Goal: Entertainment & Leisure: Consume media (video, audio)

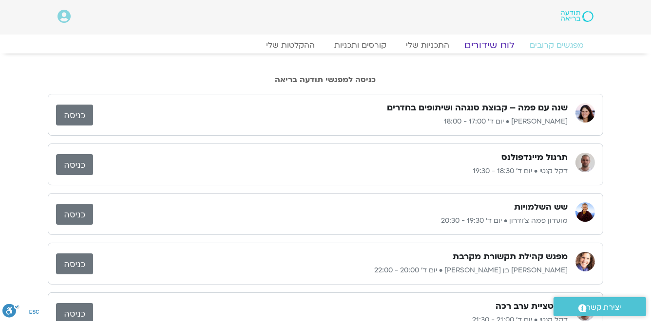
click at [490, 43] on link "לוח שידורים" at bounding box center [489, 45] width 73 height 12
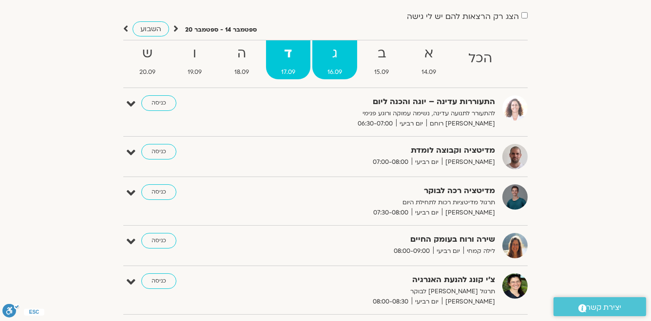
click at [335, 55] on strong "ג" at bounding box center [334, 54] width 45 height 22
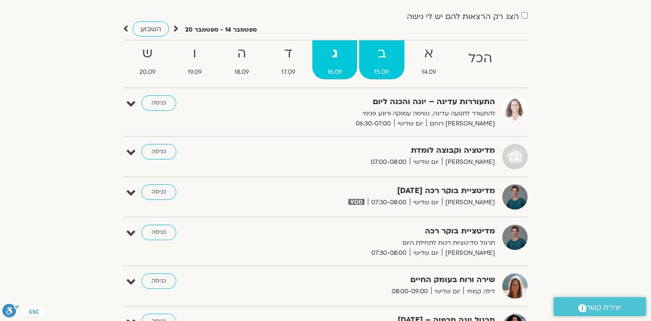
click at [380, 56] on strong "ב" at bounding box center [381, 54] width 45 height 22
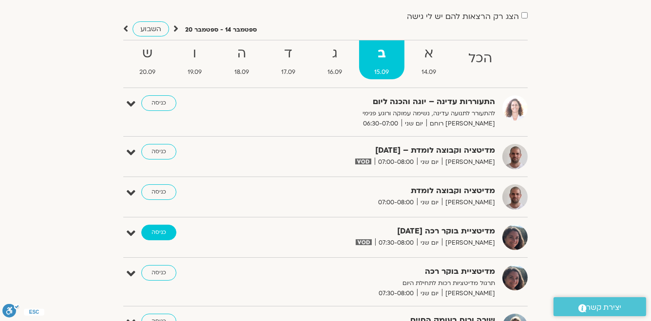
click at [161, 230] on link "כניסה" at bounding box center [158, 233] width 35 height 16
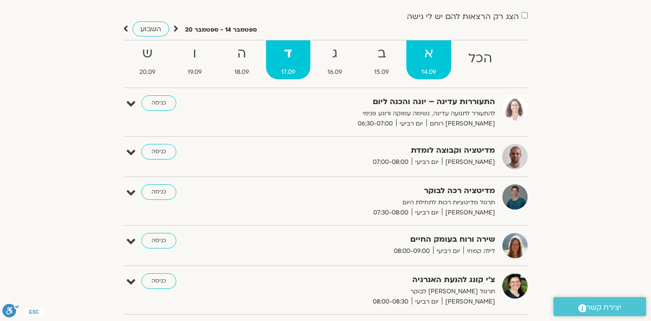
click at [426, 54] on strong "א" at bounding box center [428, 54] width 45 height 22
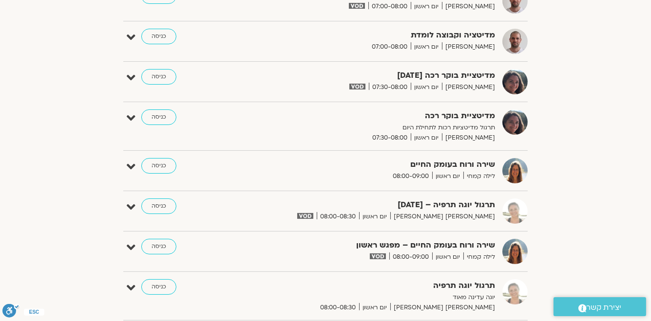
scroll to position [273, 0]
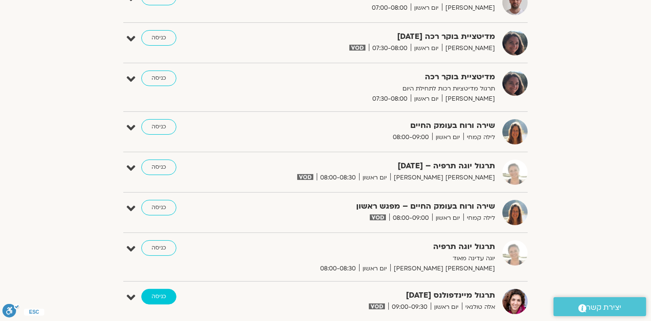
click at [154, 294] on link "כניסה" at bounding box center [158, 297] width 35 height 16
